Goal: Use online tool/utility: Utilize a website feature to perform a specific function

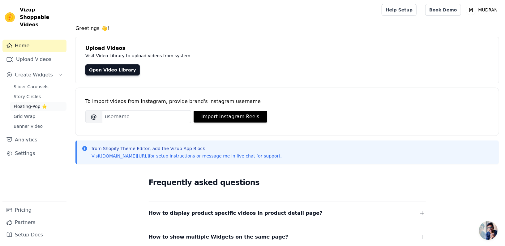
click at [32, 103] on span "Floating-Pop ⭐" at bounding box center [30, 106] width 33 height 6
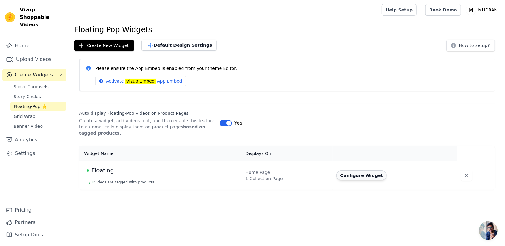
click at [356, 179] on button "Configure Widget" at bounding box center [362, 176] width 50 height 10
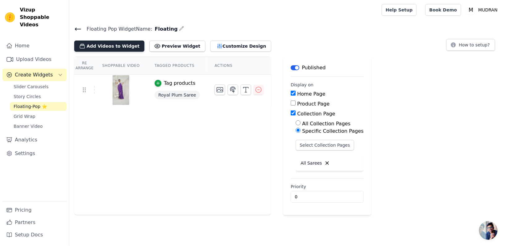
click at [125, 47] on button "Add Videos to Widget" at bounding box center [109, 46] width 70 height 11
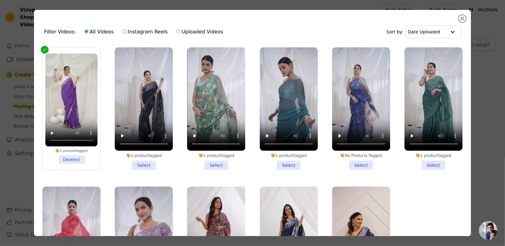
click at [181, 31] on label "Uploaded Videos" at bounding box center [199, 32] width 47 height 8
click at [180, 31] on input "Uploaded Videos" at bounding box center [178, 31] width 4 height 4
radio input "true"
click at [153, 32] on label "Instagram Reels" at bounding box center [145, 32] width 46 height 8
click at [127, 32] on input "Instagram Reels" at bounding box center [125, 31] width 4 height 4
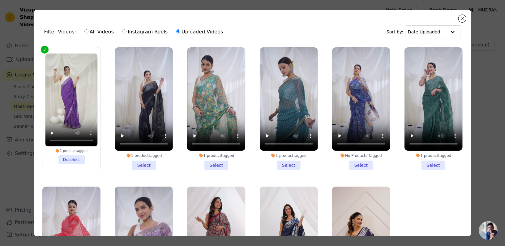
radio input "true"
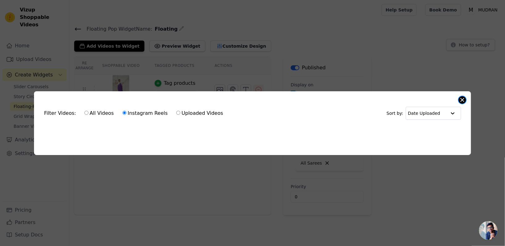
click at [461, 100] on button "Close modal" at bounding box center [462, 99] width 7 height 7
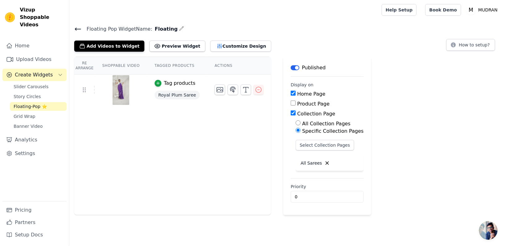
click at [74, 29] on div "Floating Pop Widget Name: Floating Add Videos to Widget Preview Widget Customiz…" at bounding box center [287, 38] width 436 height 27
click at [77, 30] on icon at bounding box center [77, 28] width 7 height 7
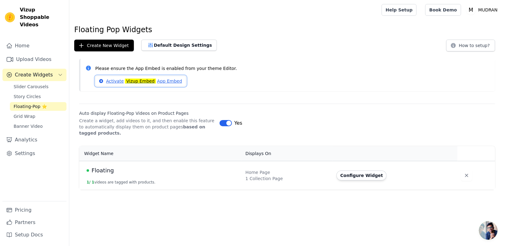
click at [116, 81] on link "Activate Vizup Embed App Embed" at bounding box center [140, 81] width 91 height 11
click at [221, 18] on div at bounding box center [224, 10] width 300 height 20
